Goal: Information Seeking & Learning: Learn about a topic

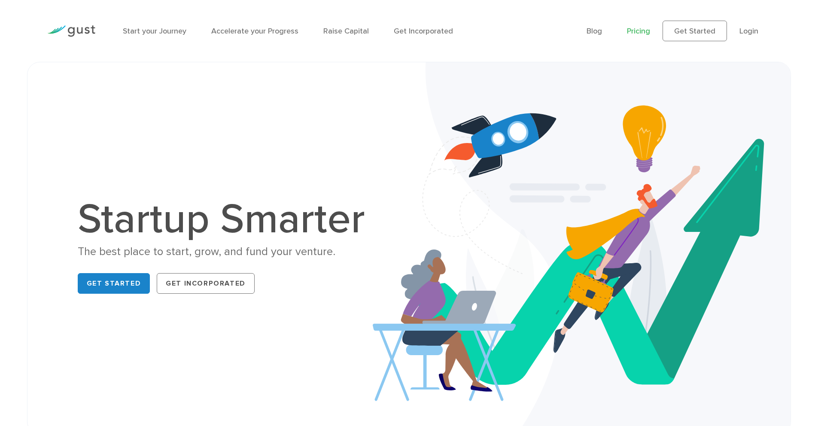
click at [641, 32] on link "Pricing" at bounding box center [638, 31] width 23 height 9
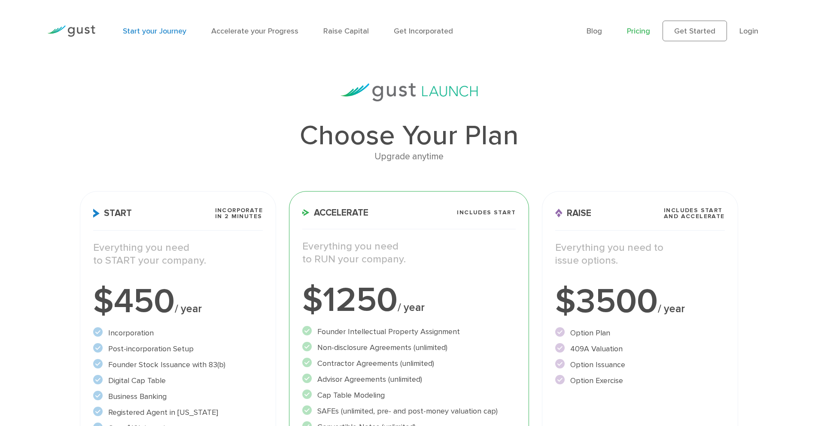
click at [159, 33] on link "Start your Journey" at bounding box center [155, 31] width 64 height 9
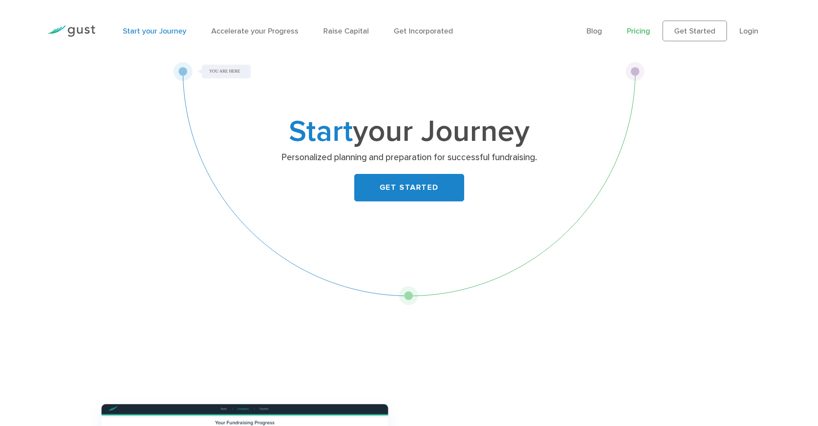
click at [638, 33] on link "Pricing" at bounding box center [638, 31] width 23 height 9
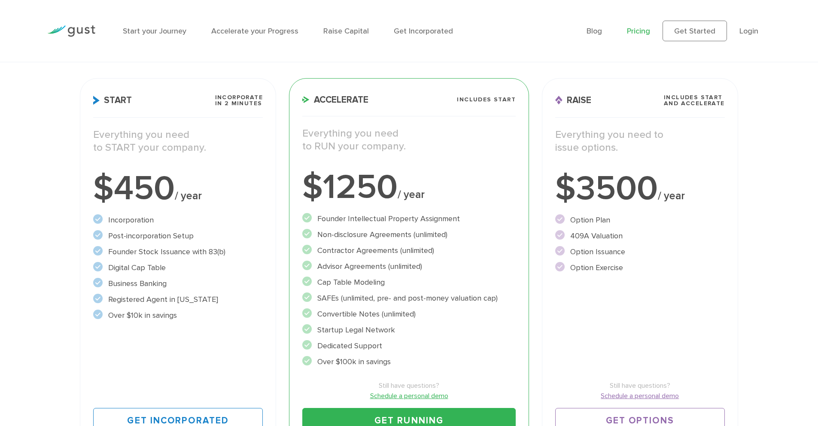
scroll to position [168, 0]
